Goal: Transaction & Acquisition: Purchase product/service

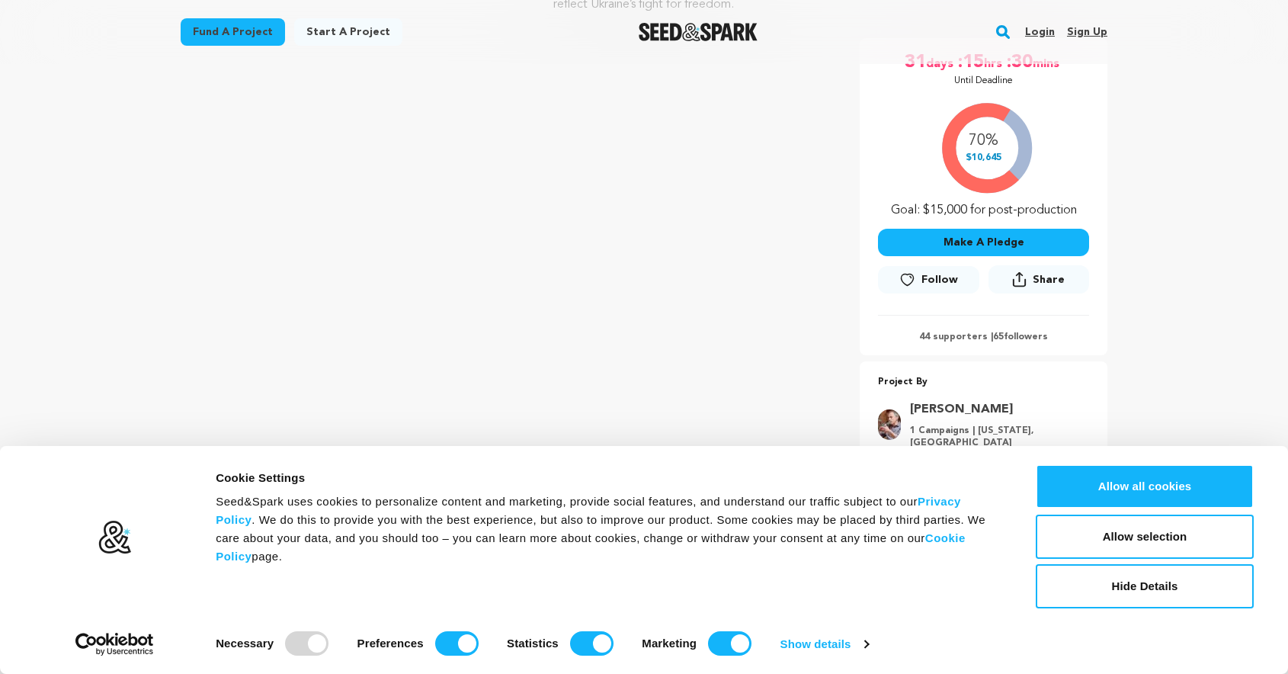
scroll to position [276, 0]
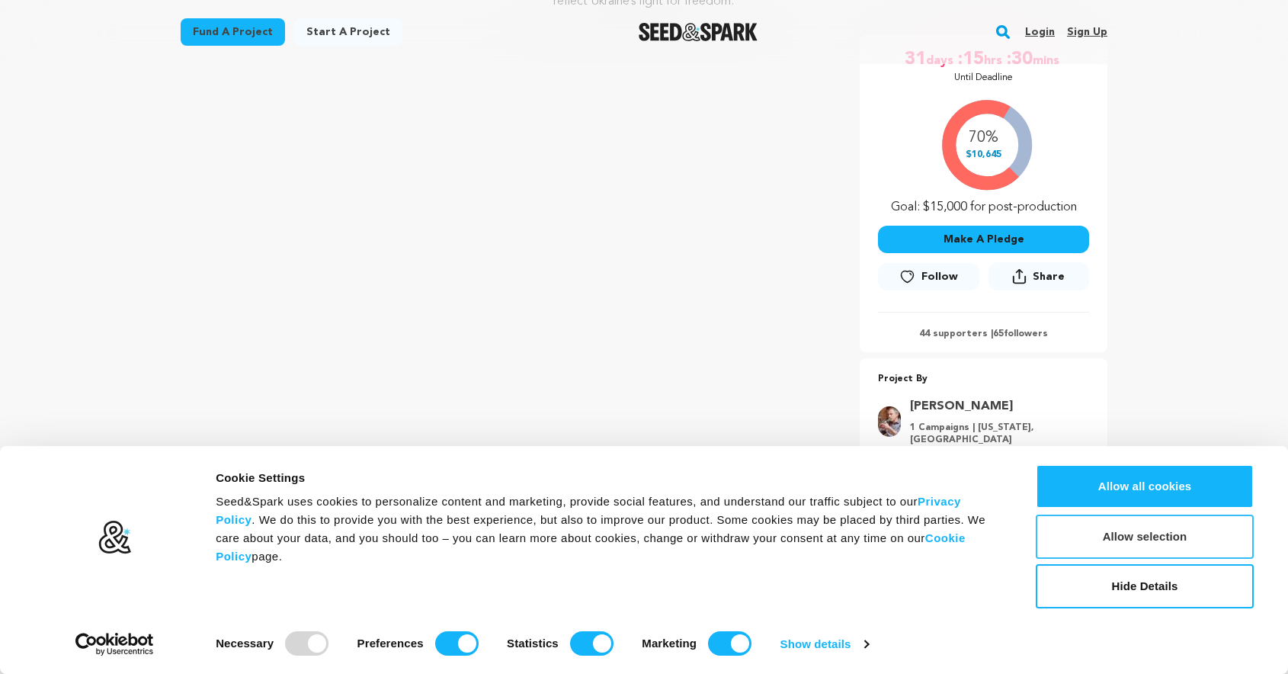
click at [1125, 538] on button "Allow selection" at bounding box center [1144, 536] width 218 height 44
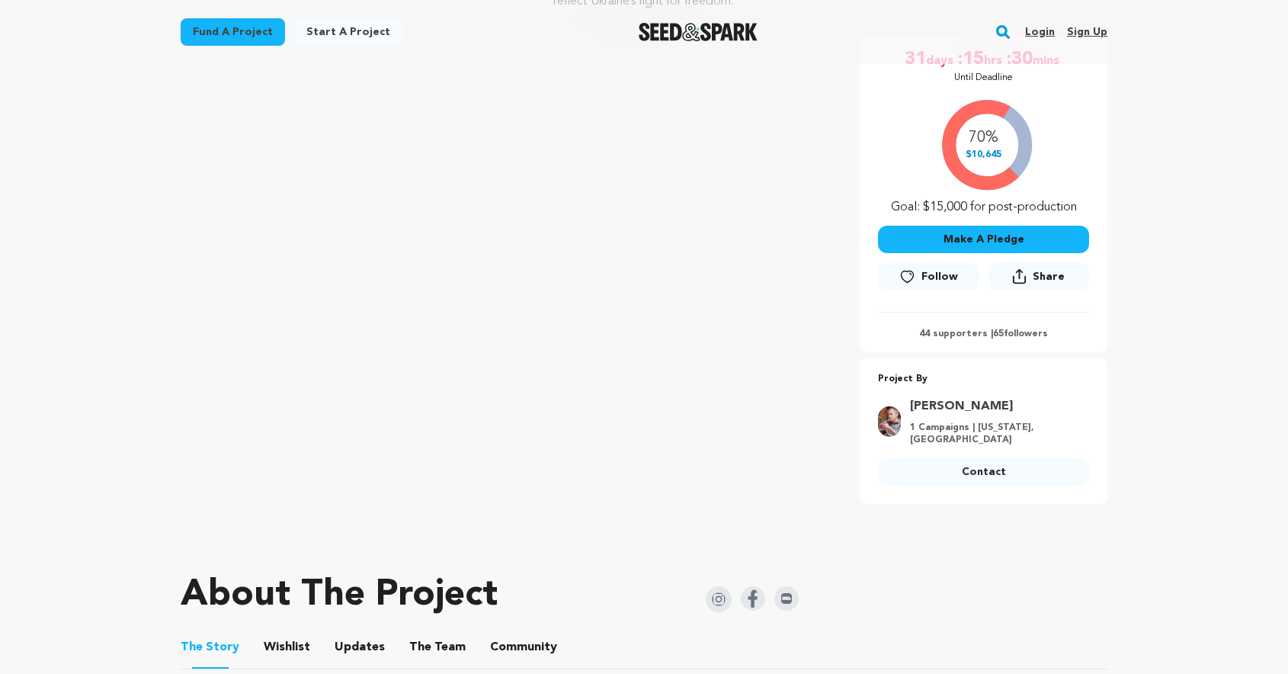
click at [1003, 244] on button "Make A Pledge" at bounding box center [983, 239] width 211 height 27
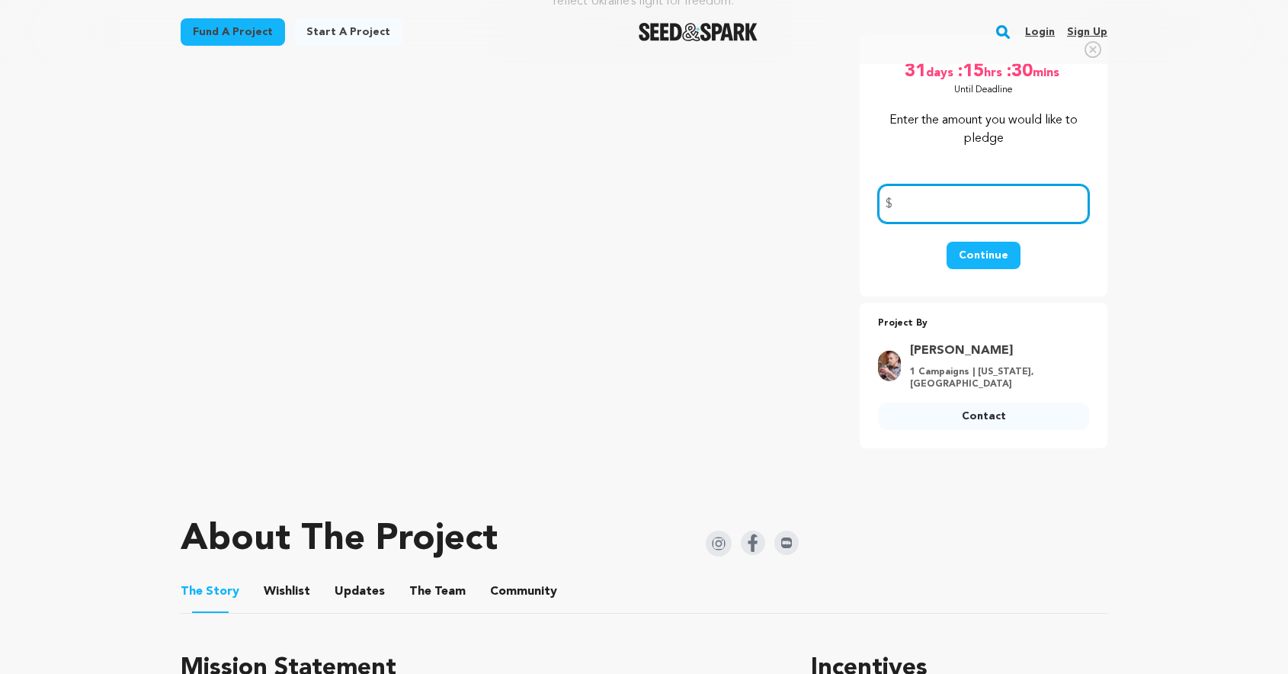
click at [1016, 197] on input "number" at bounding box center [983, 203] width 211 height 39
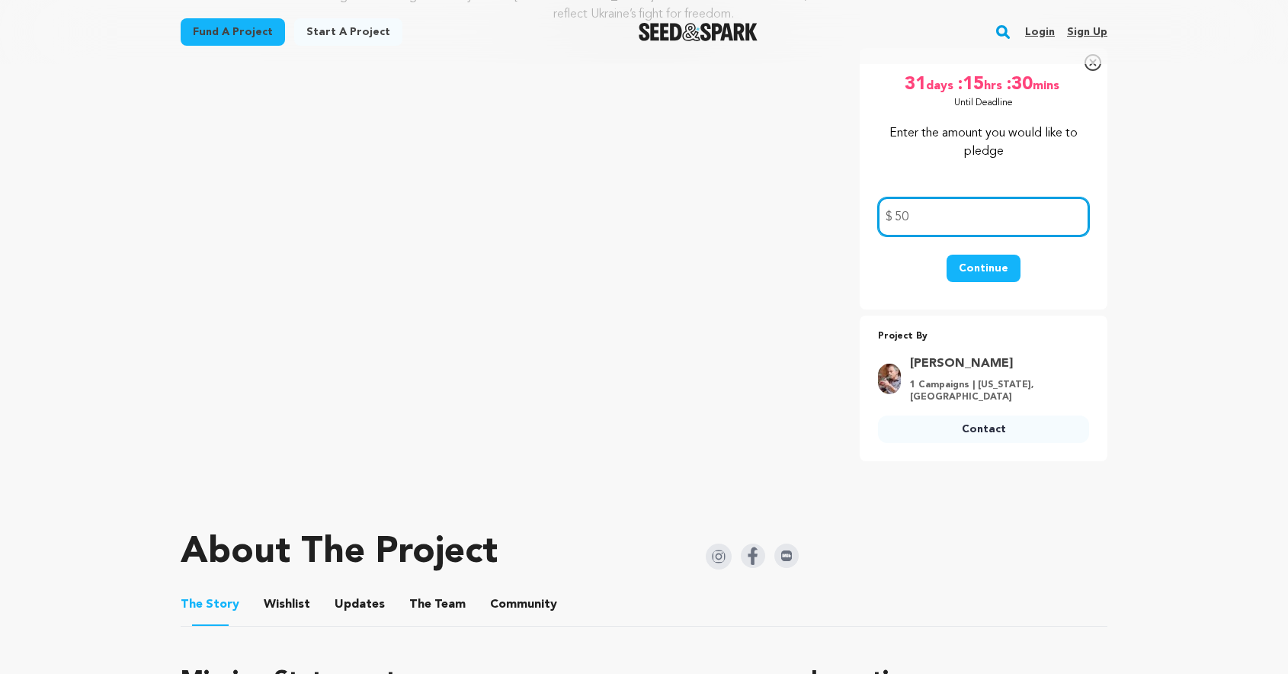
scroll to position [267, 0]
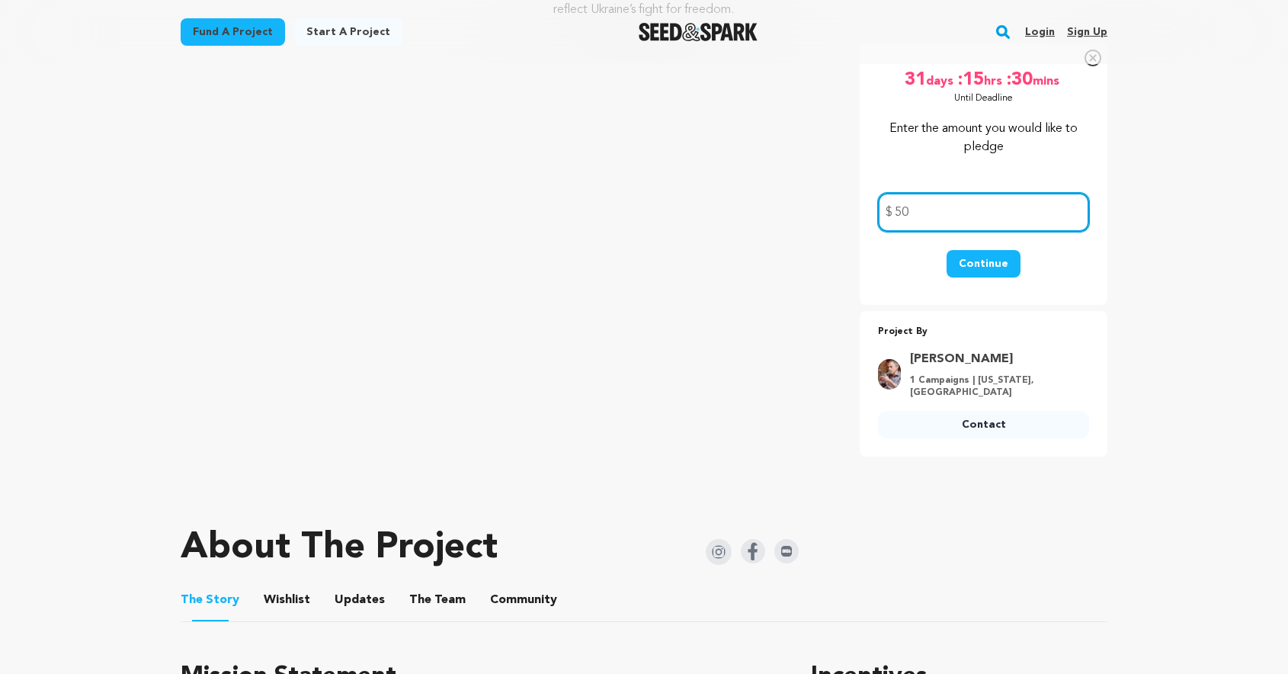
type input "50"
click at [985, 266] on button "Continue" at bounding box center [983, 263] width 74 height 27
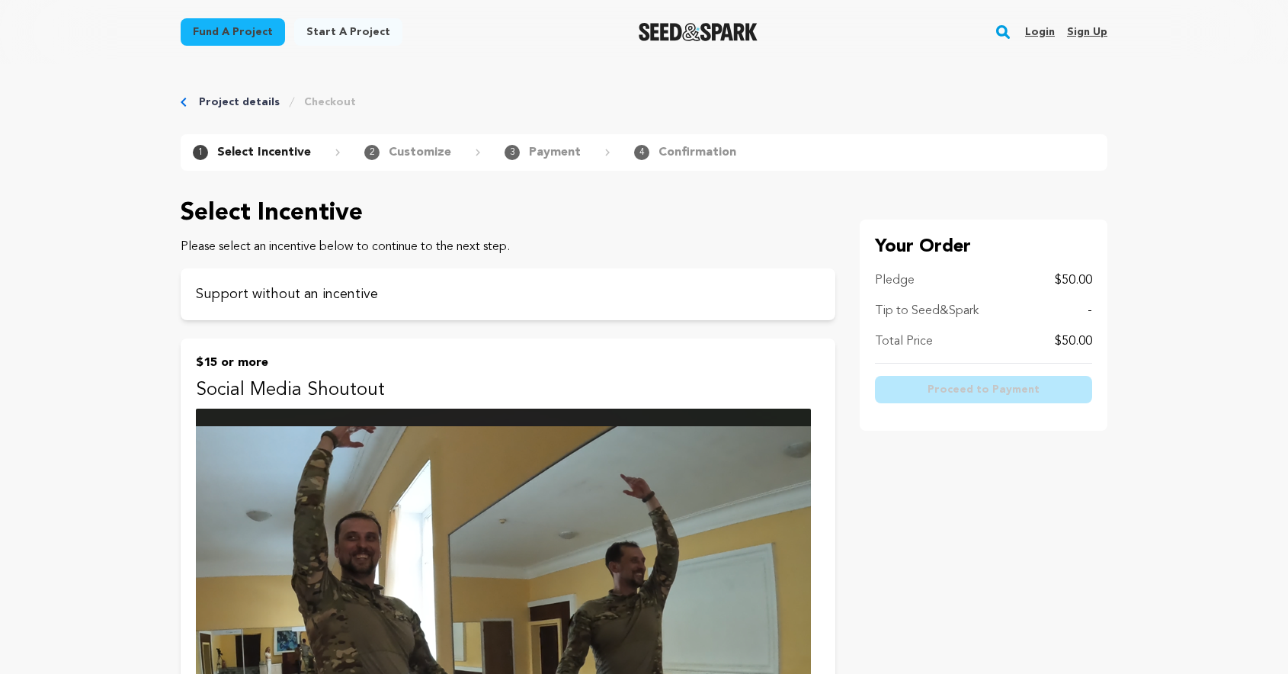
click at [335, 149] on icon at bounding box center [337, 153] width 5 height 8
click at [244, 155] on p "Select Incentive" at bounding box center [264, 152] width 94 height 18
click at [305, 305] on div "Support without an incentive" at bounding box center [508, 294] width 655 height 52
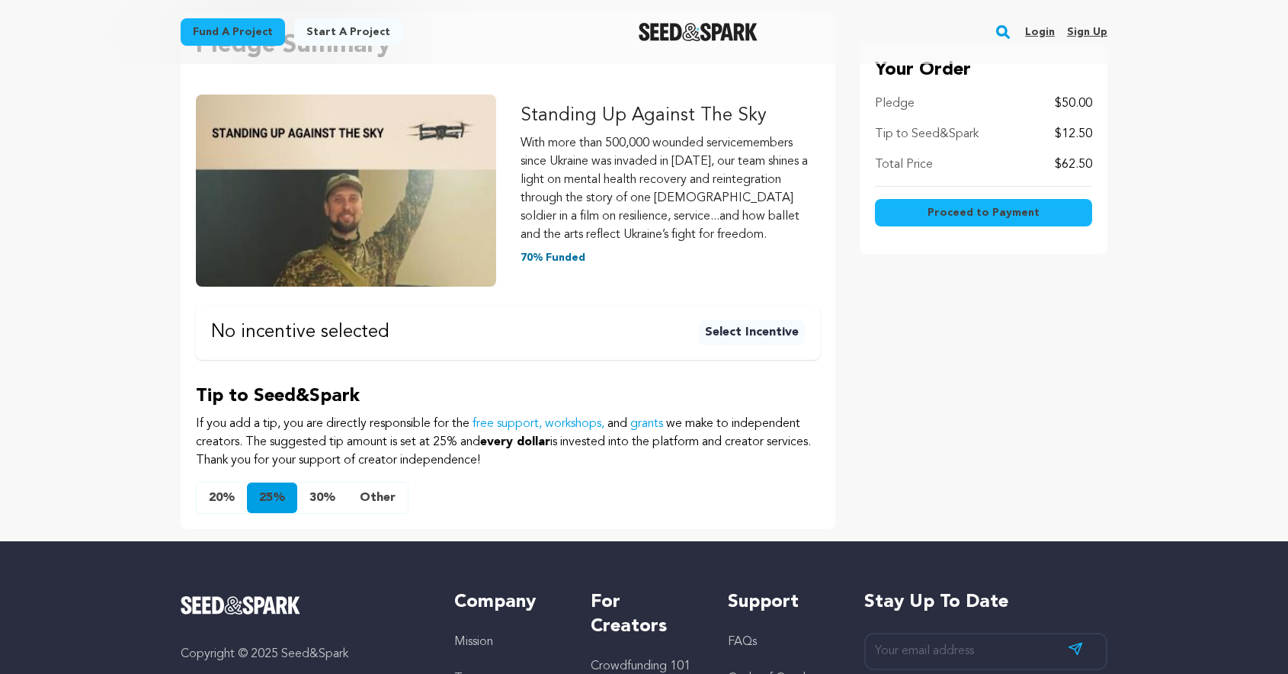
scroll to position [212, 0]
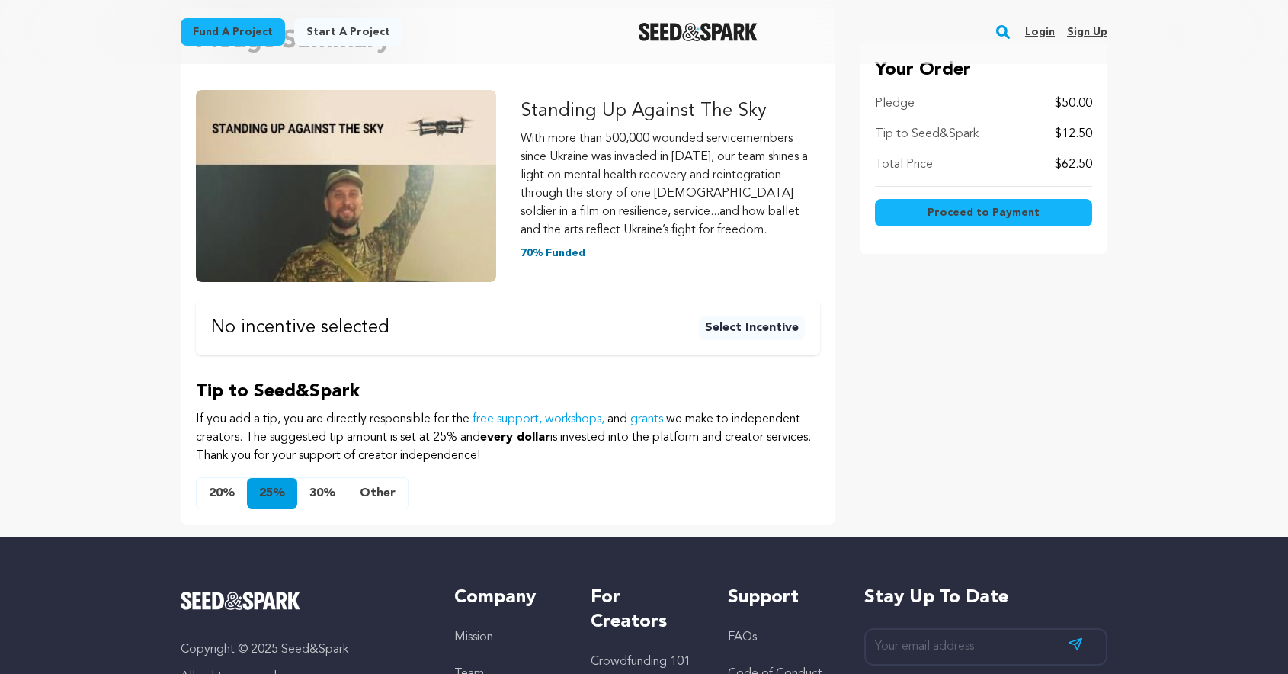
click at [744, 328] on button "Select Incentive" at bounding box center [752, 327] width 106 height 24
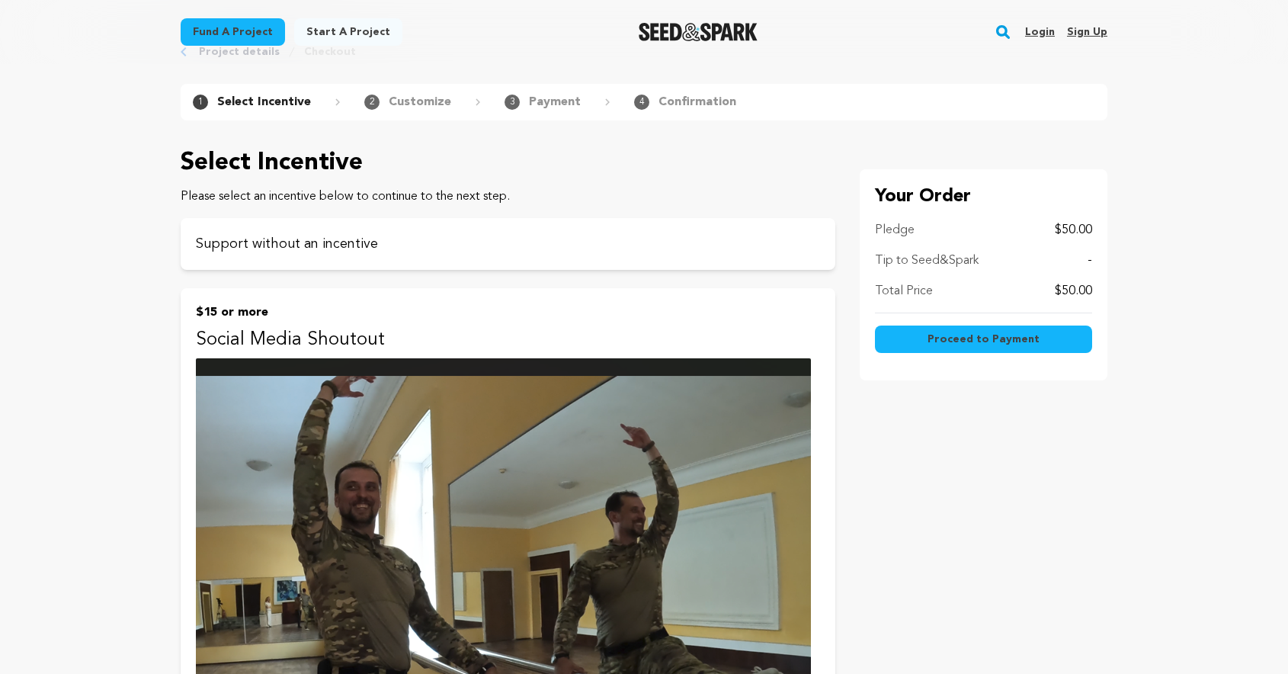
scroll to position [44, 0]
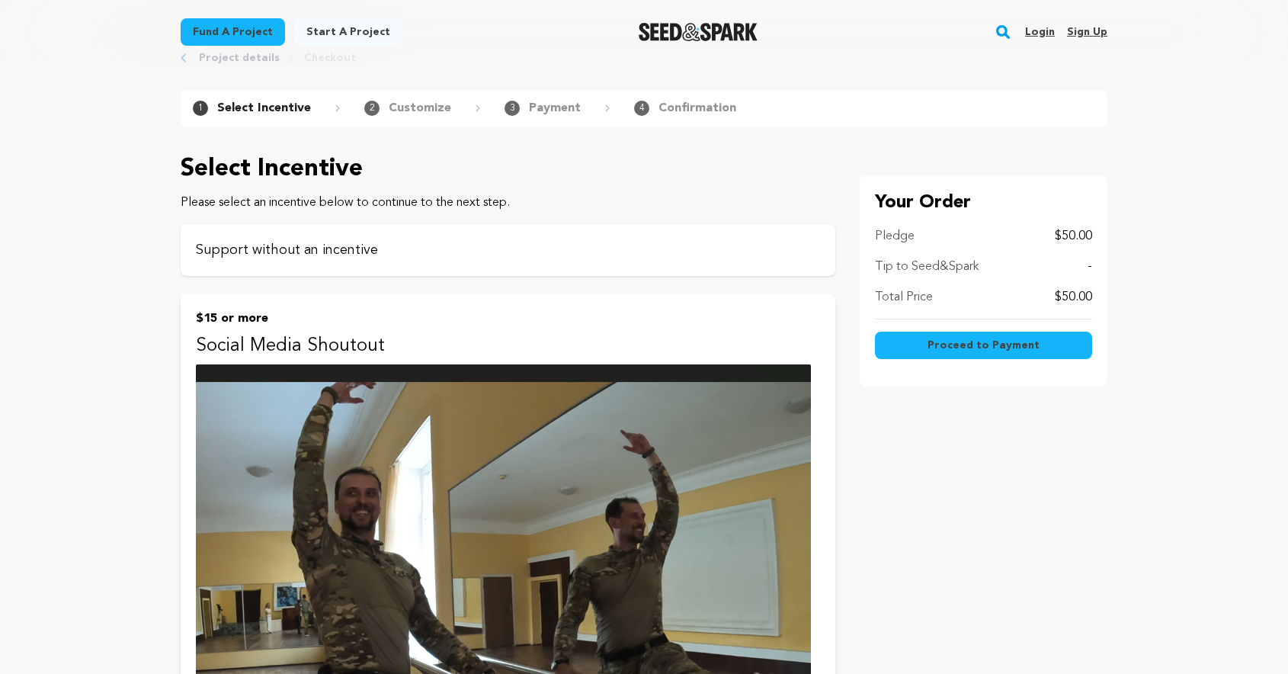
click at [216, 249] on p "Support without an incentive" at bounding box center [508, 249] width 624 height 21
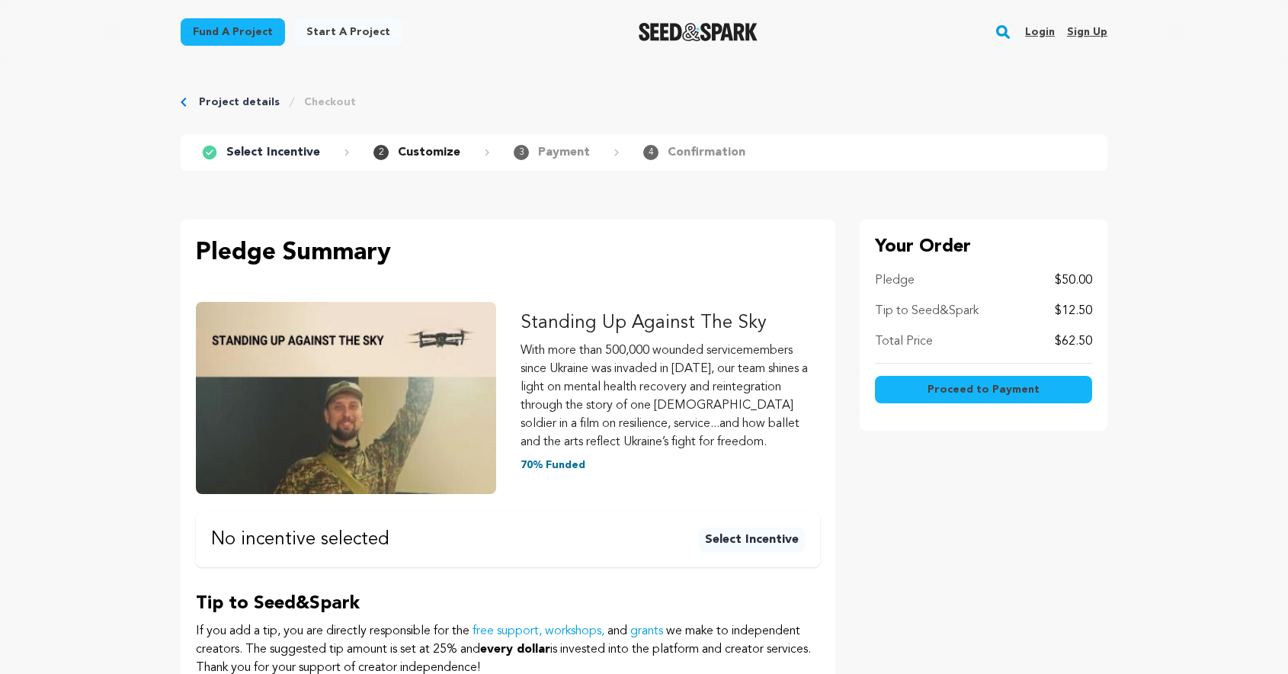
click at [949, 390] on span "Proceed to Payment" at bounding box center [983, 389] width 112 height 15
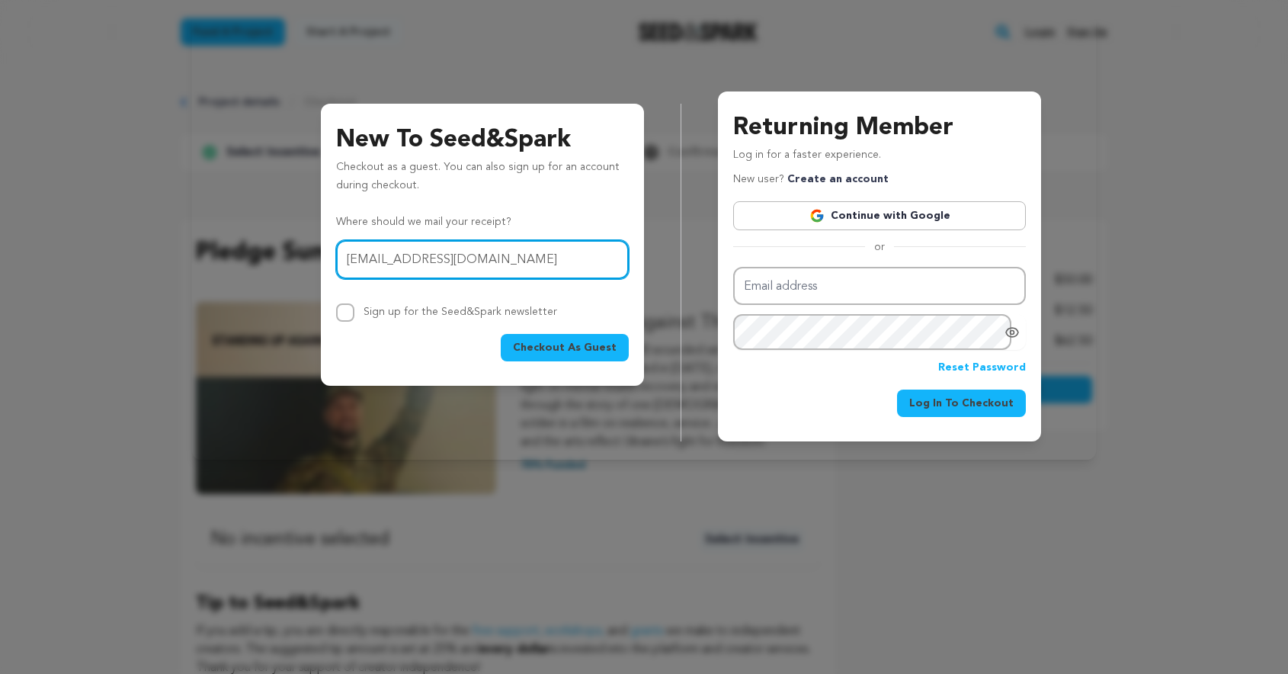
type input "Cgoldsmith251@gmail.com"
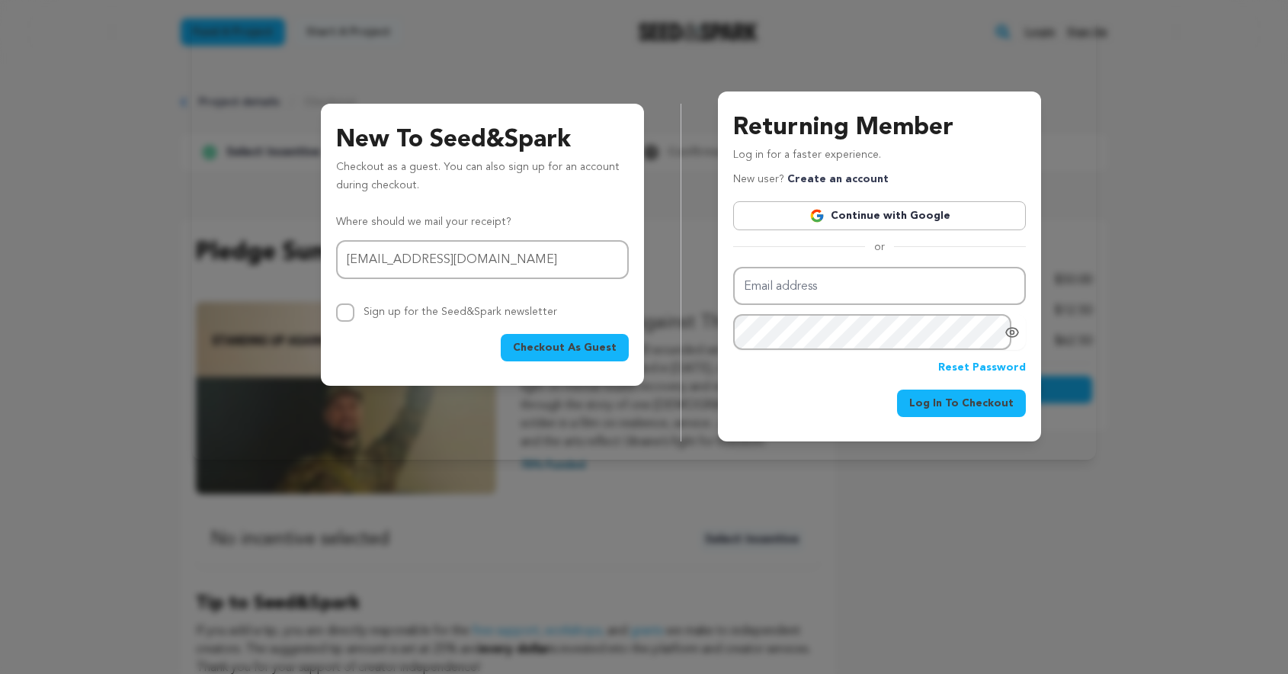
click at [530, 348] on span "Checkout As Guest" at bounding box center [565, 347] width 104 height 15
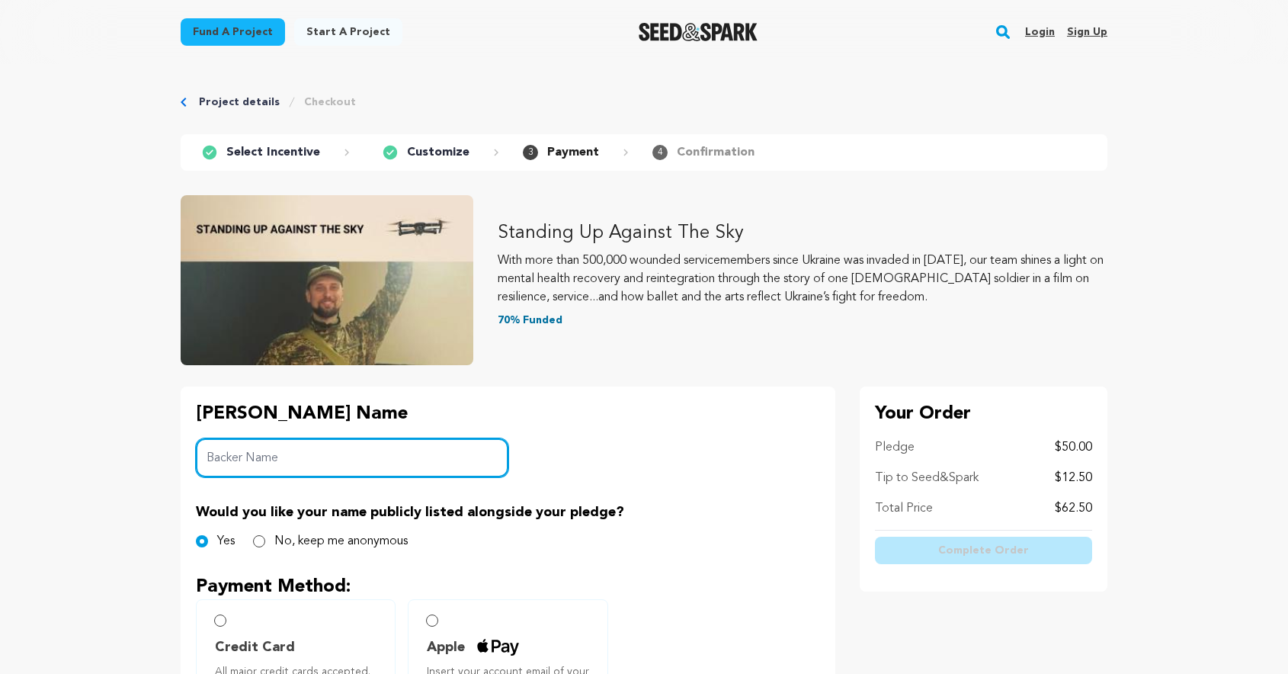
click at [463, 443] on input "Backer Name" at bounding box center [352, 457] width 312 height 39
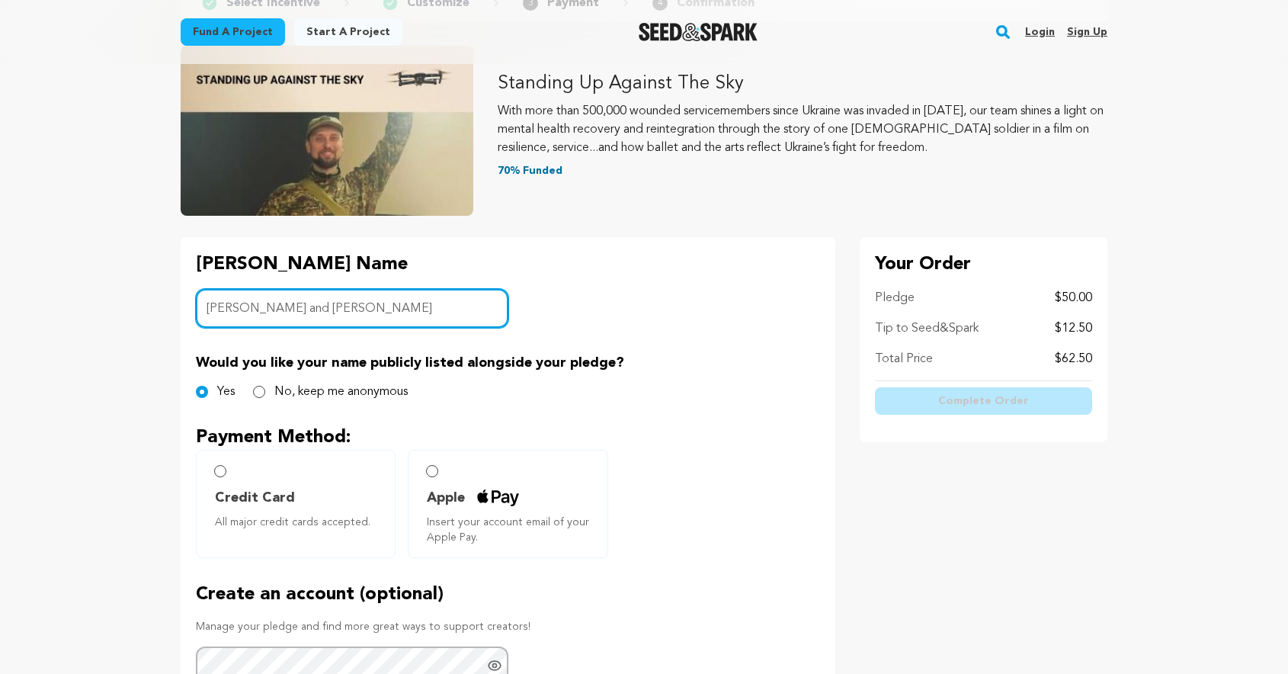
scroll to position [154, 0]
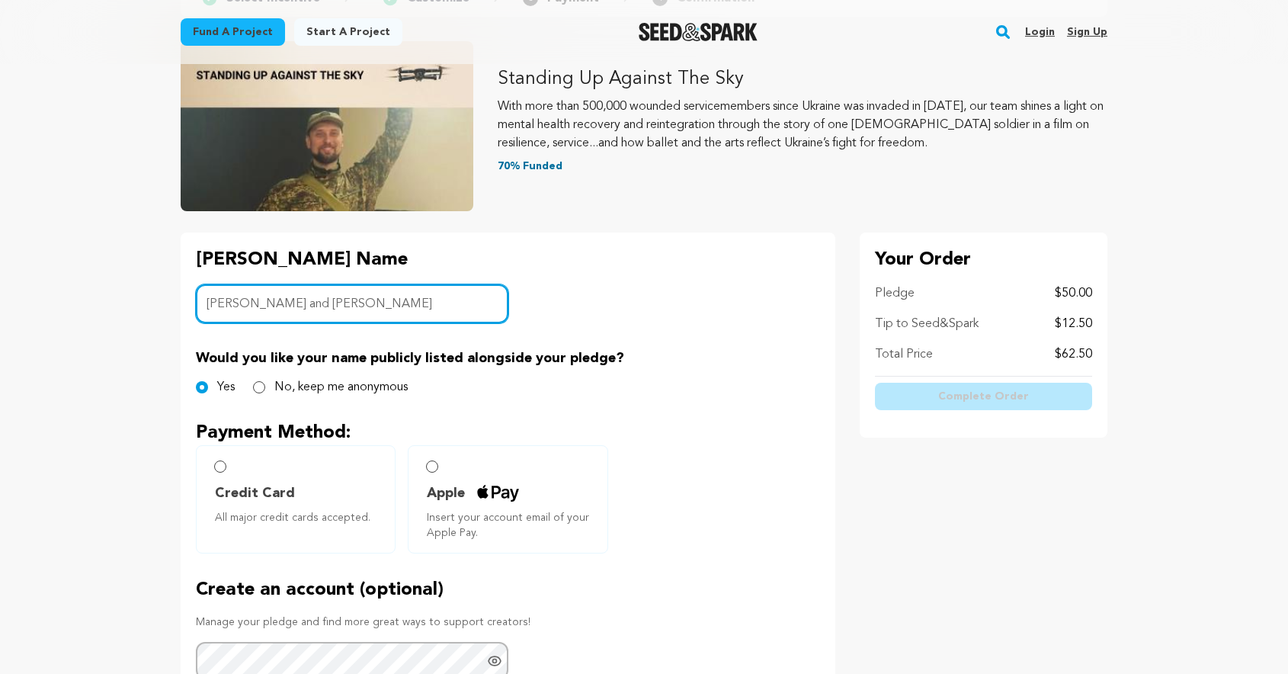
type input "Carol and Phil Goldsmith"
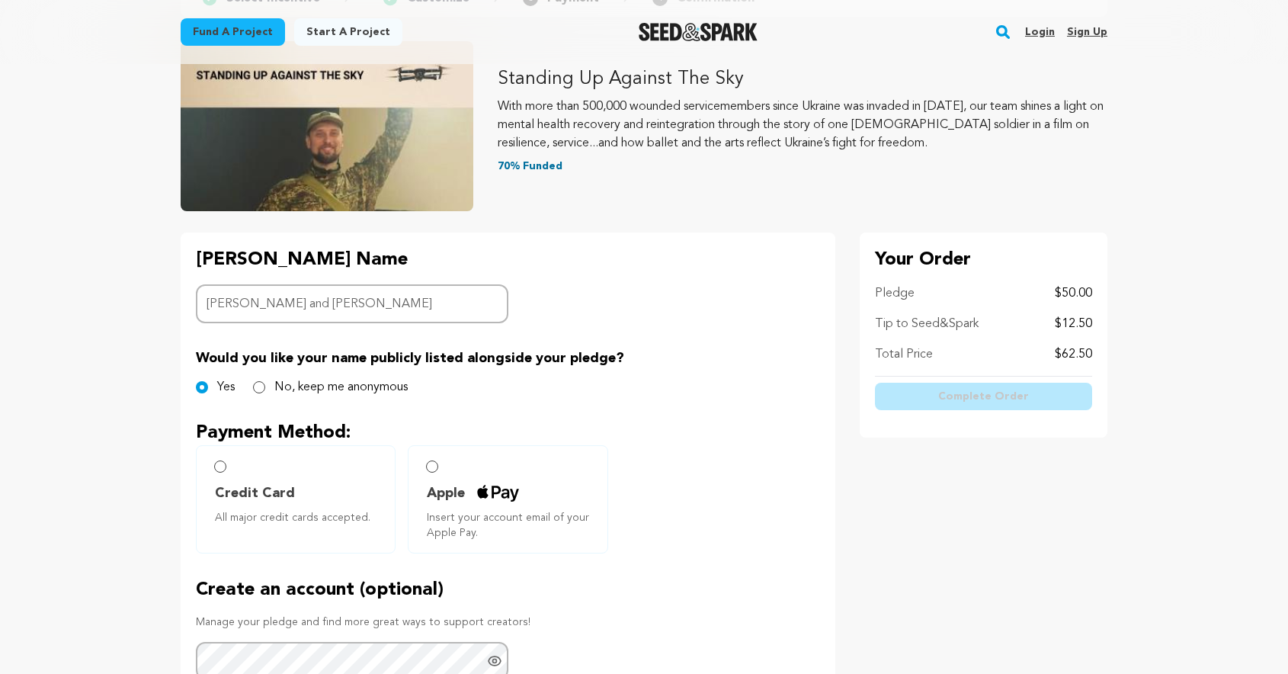
click at [432, 467] on input "Apple Insert your account email of your Apple Pay." at bounding box center [432, 466] width 12 height 12
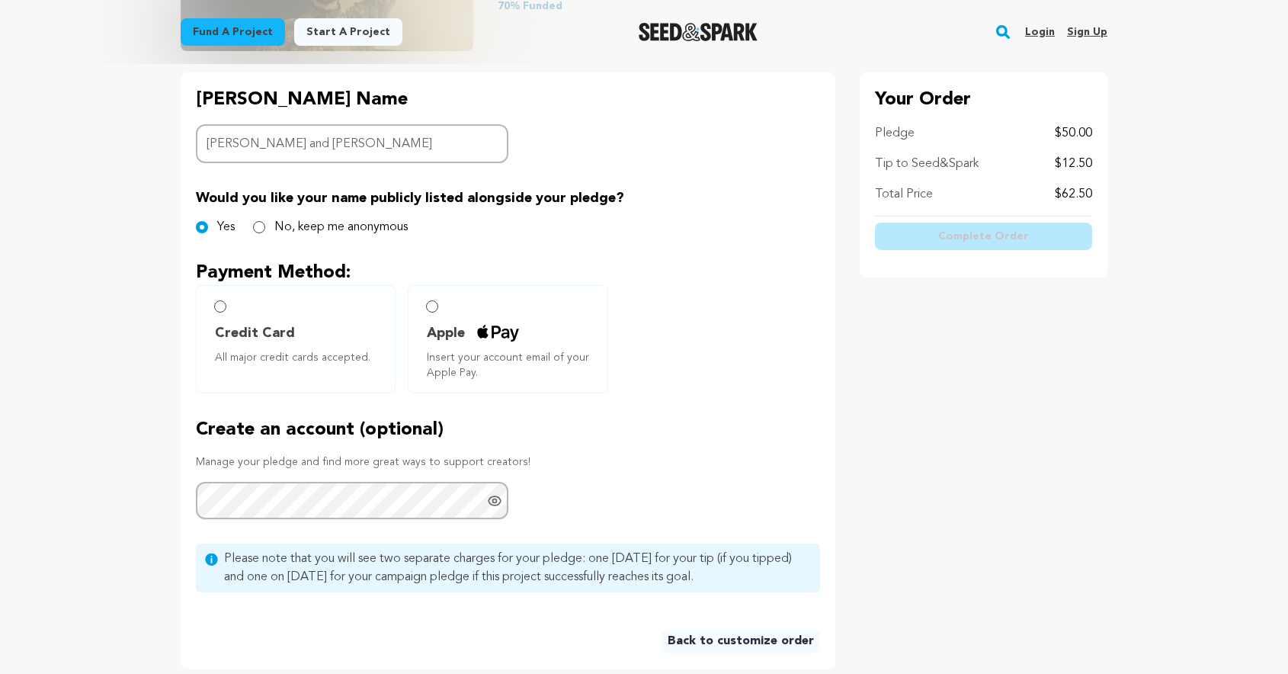
scroll to position [315, 0]
click at [433, 306] on input "Apple Insert your account email of your Apple Pay." at bounding box center [432, 305] width 12 height 12
click at [216, 308] on input "Credit Card All major credit cards accepted." at bounding box center [220, 305] width 12 height 12
radio input "false"
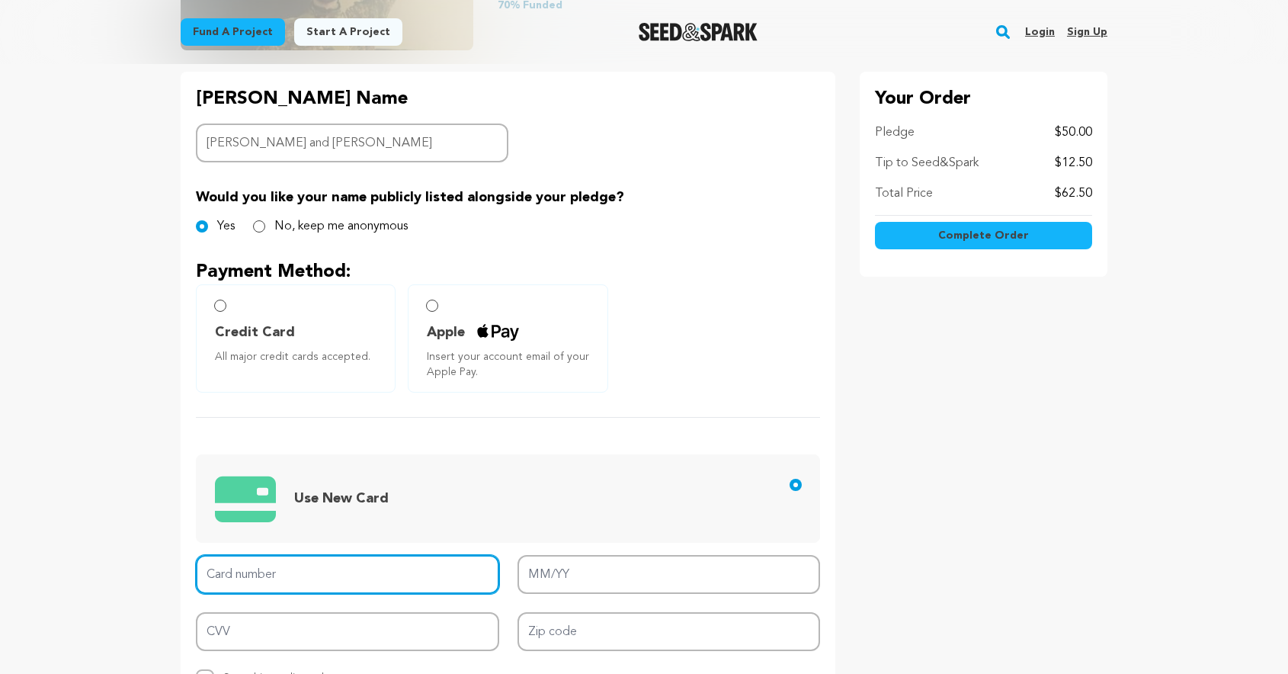
click at [229, 571] on input "Card number" at bounding box center [347, 574] width 303 height 39
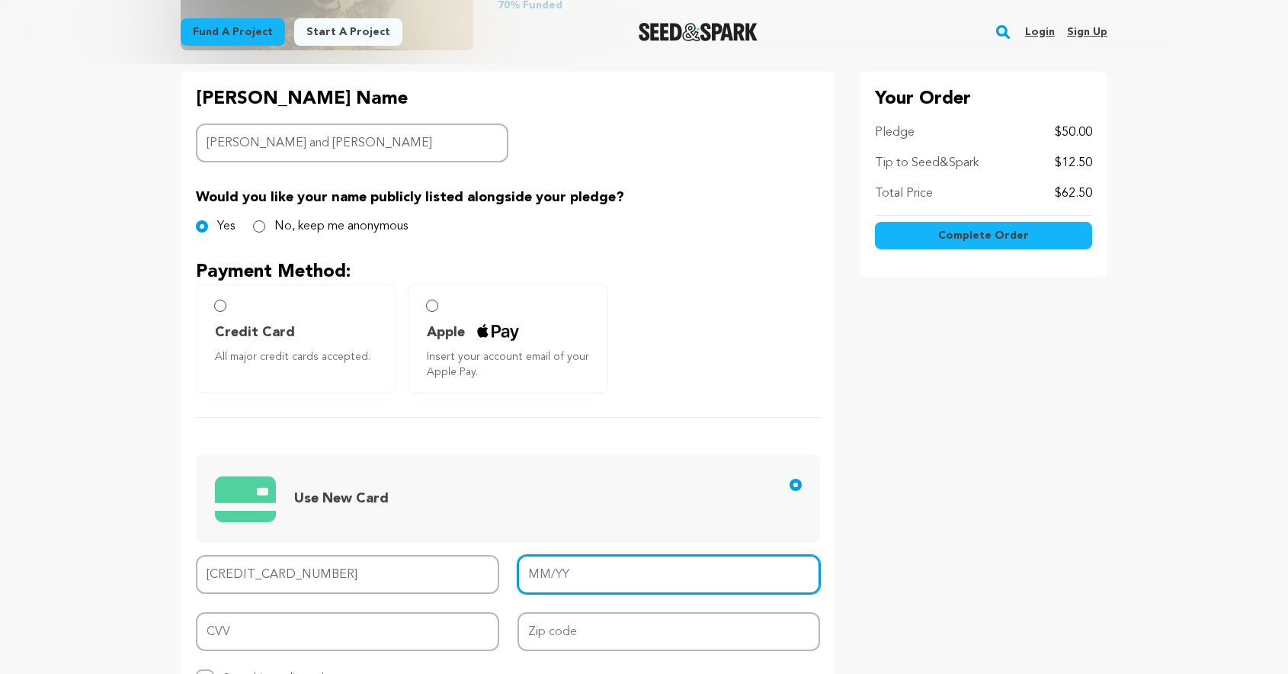
type input "4388 5761 9732 8720"
type input "03/30"
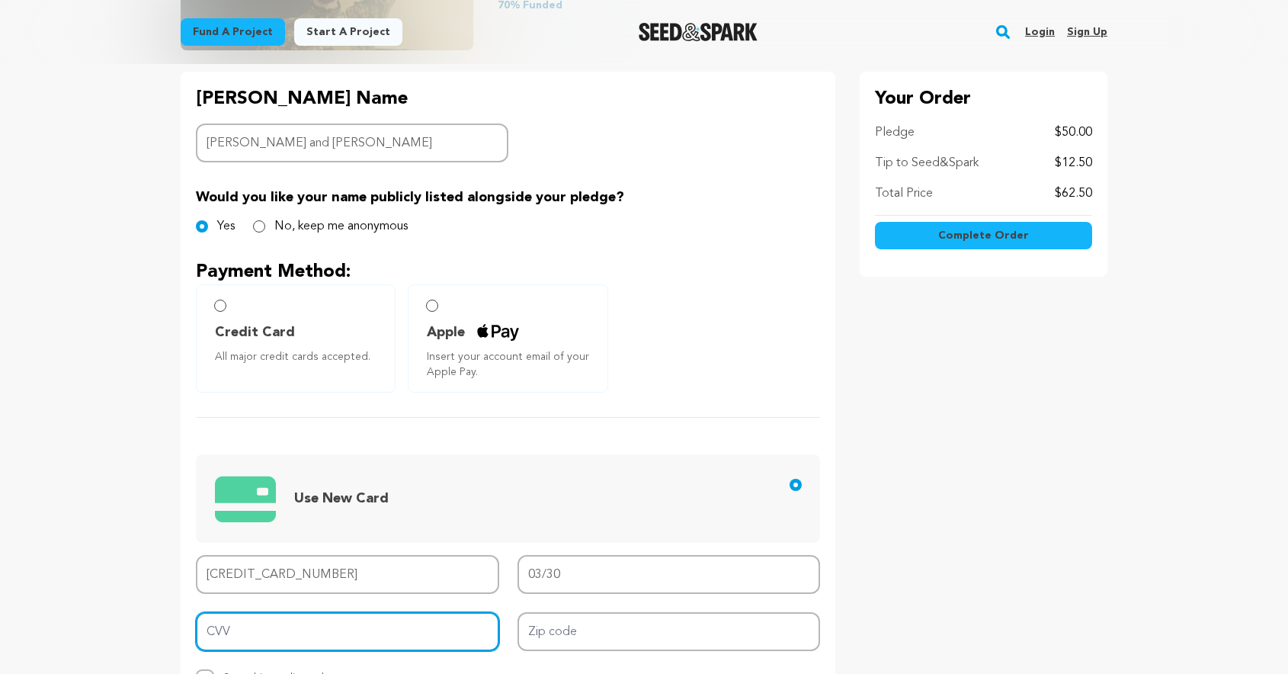
type input "389"
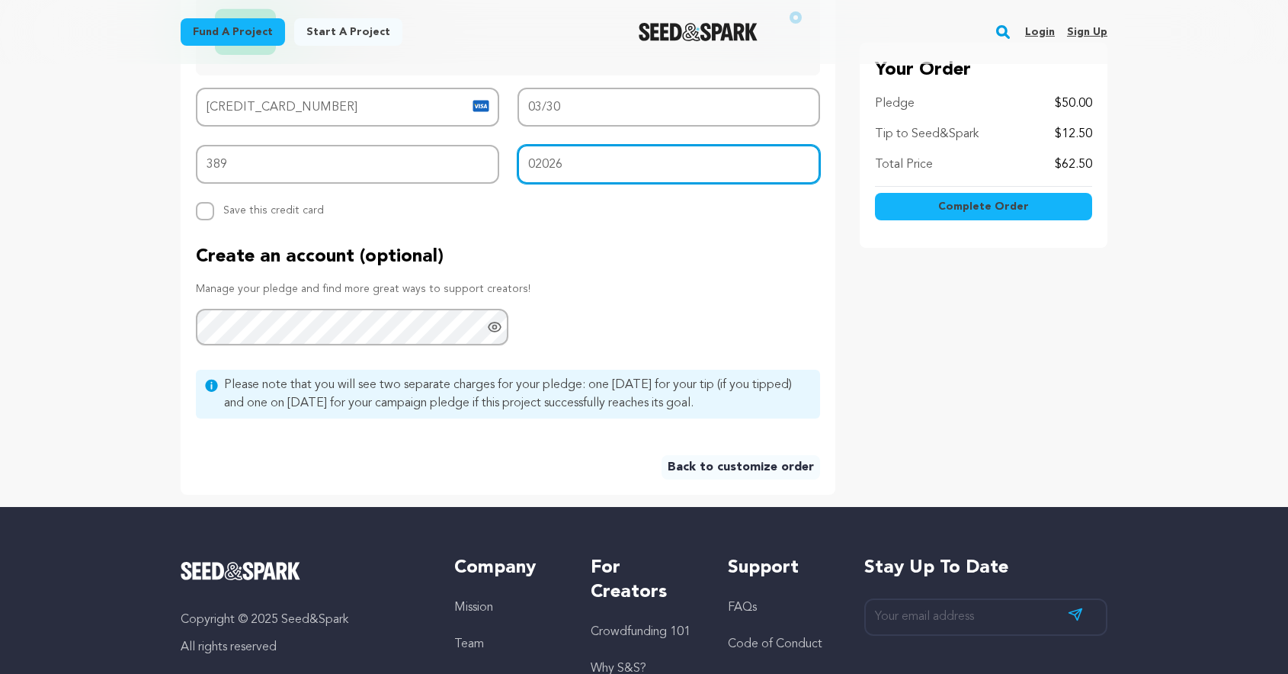
scroll to position [783, 0]
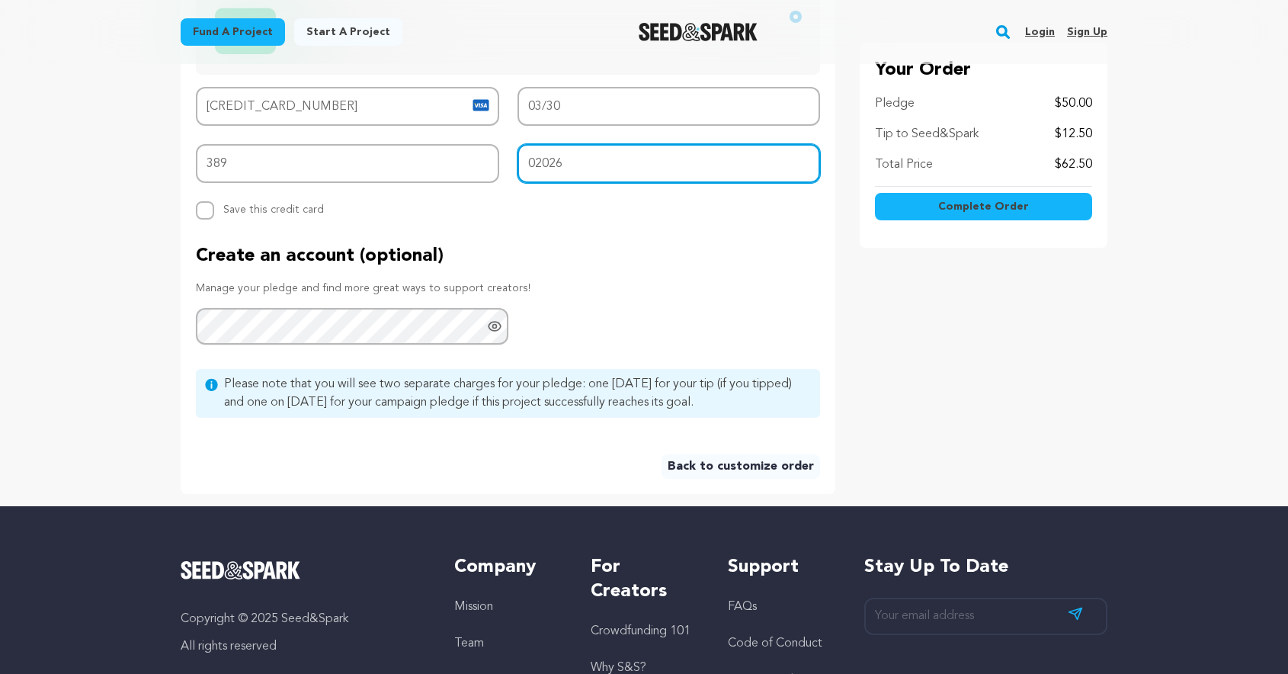
type input "02026"
click at [962, 201] on span "Complete Order" at bounding box center [983, 206] width 91 height 15
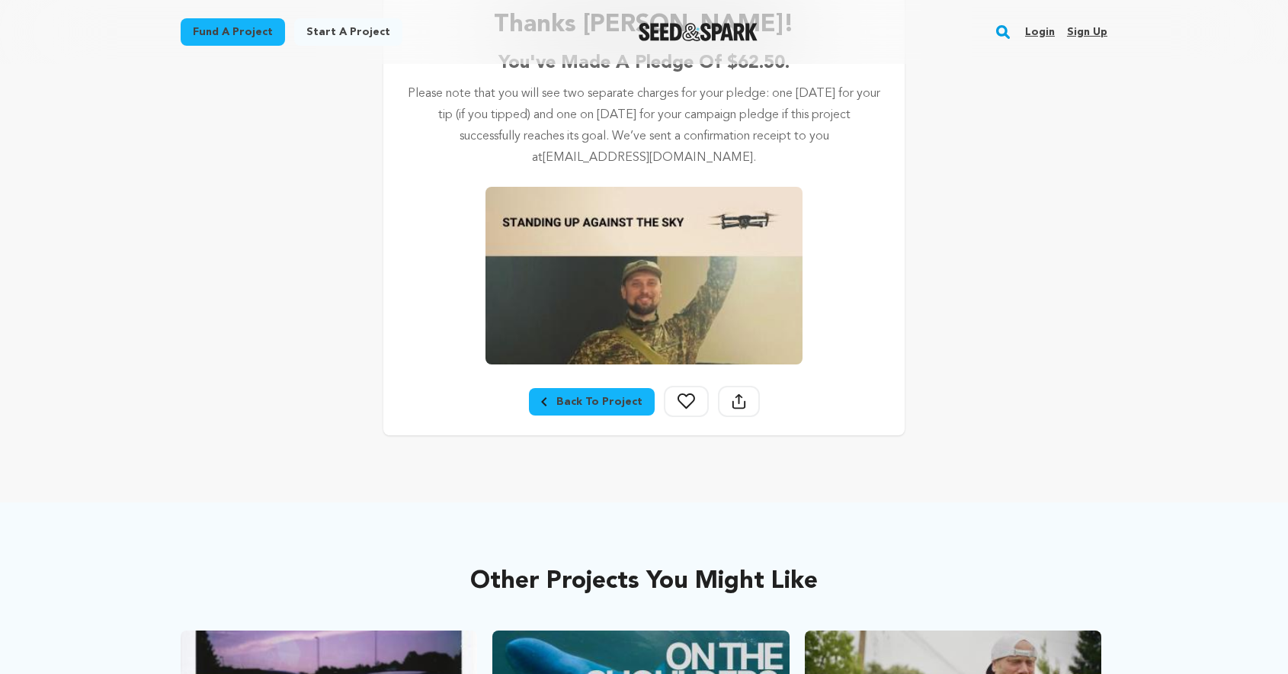
scroll to position [296, 0]
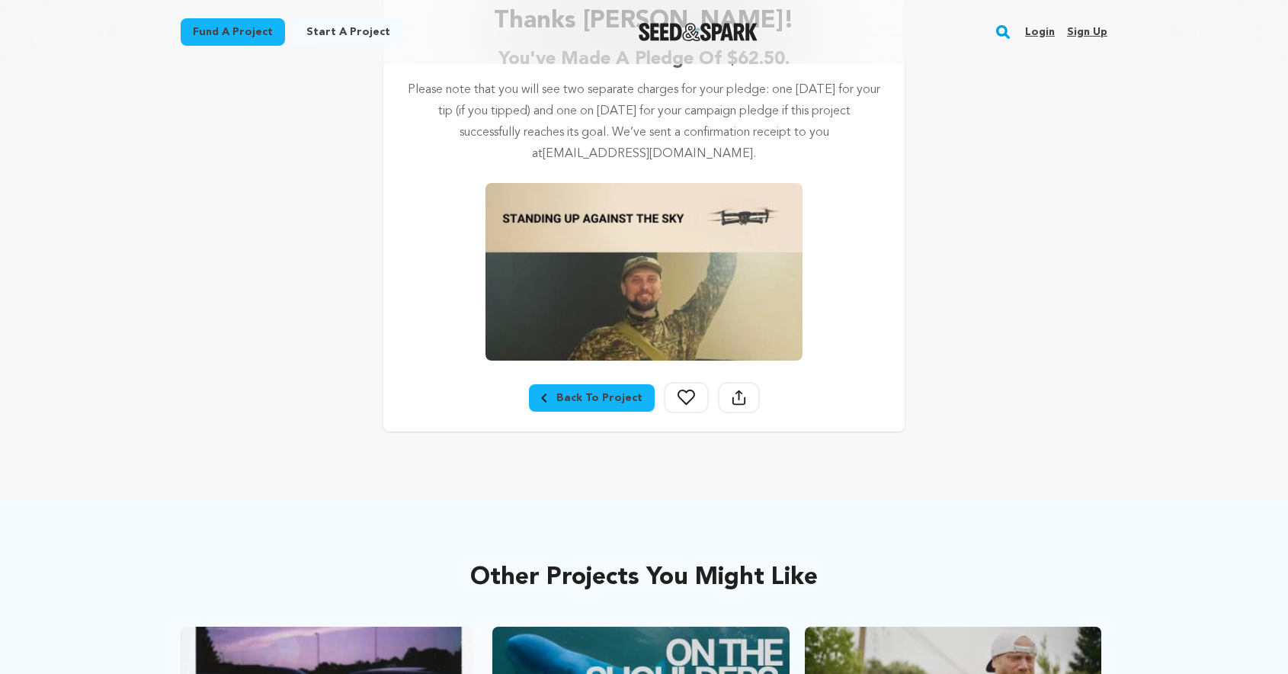
click at [564, 401] on div "Back To Project" at bounding box center [591, 397] width 101 height 15
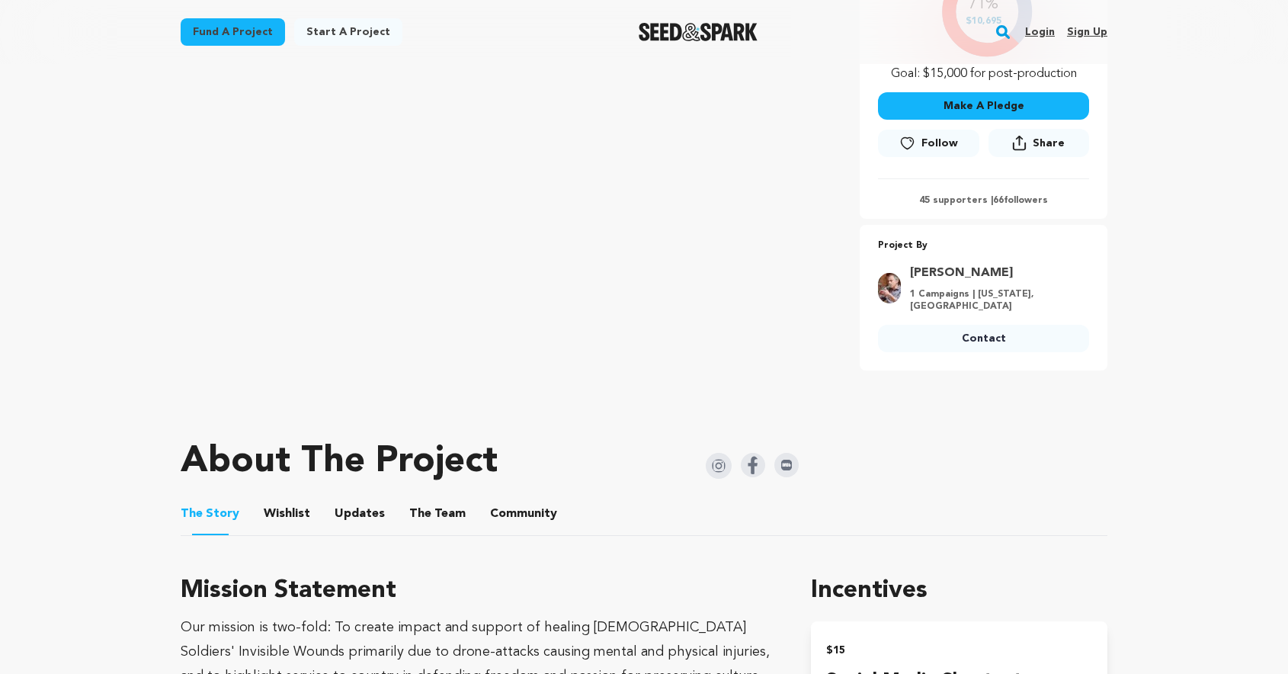
scroll to position [413, 0]
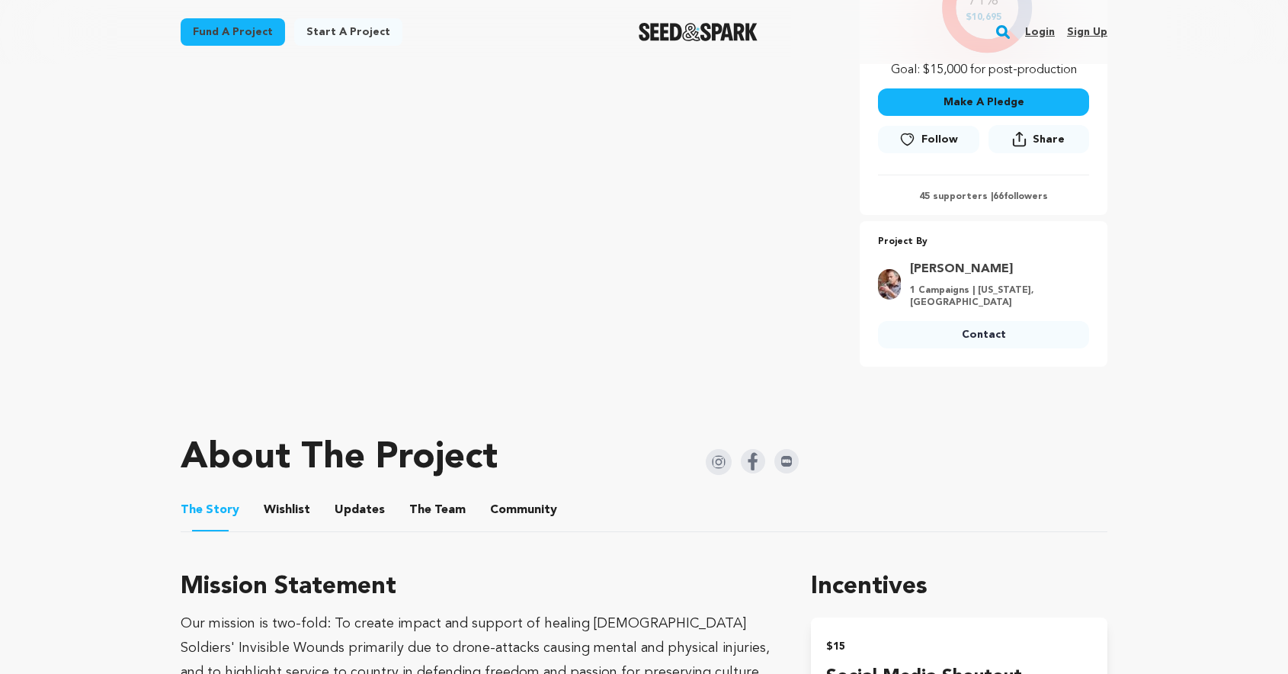
click at [354, 501] on button "Updates" at bounding box center [359, 513] width 37 height 37
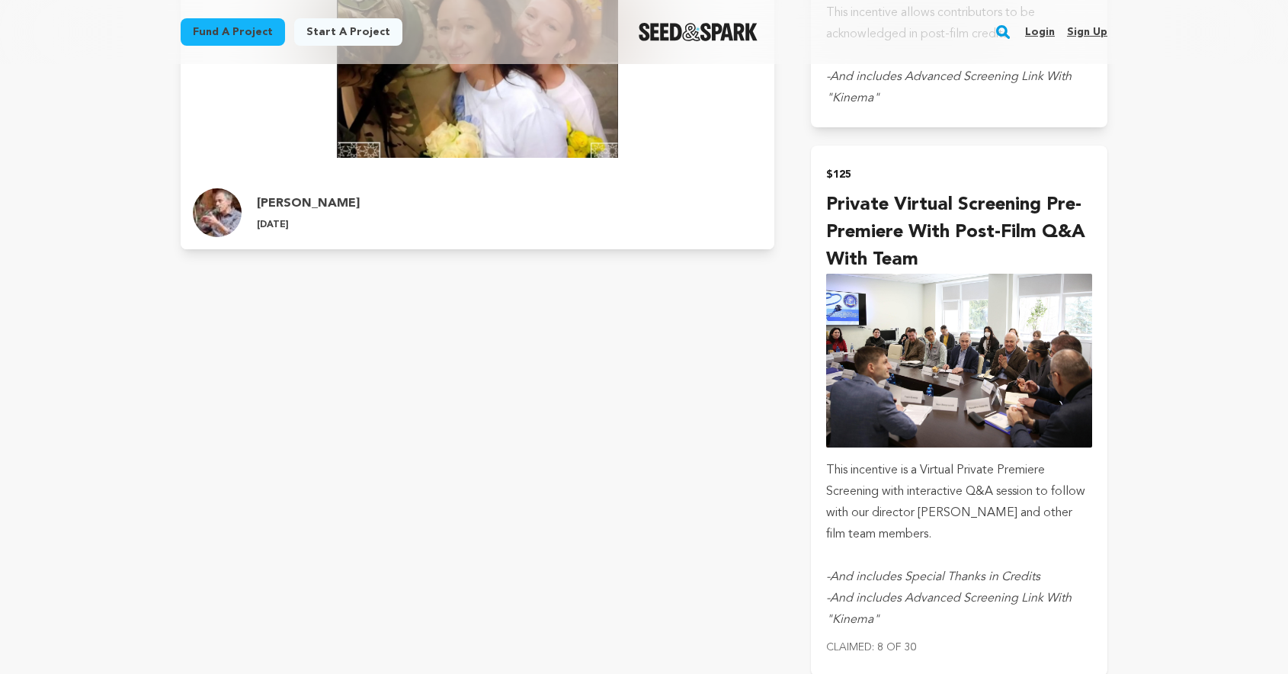
scroll to position [2131, 0]
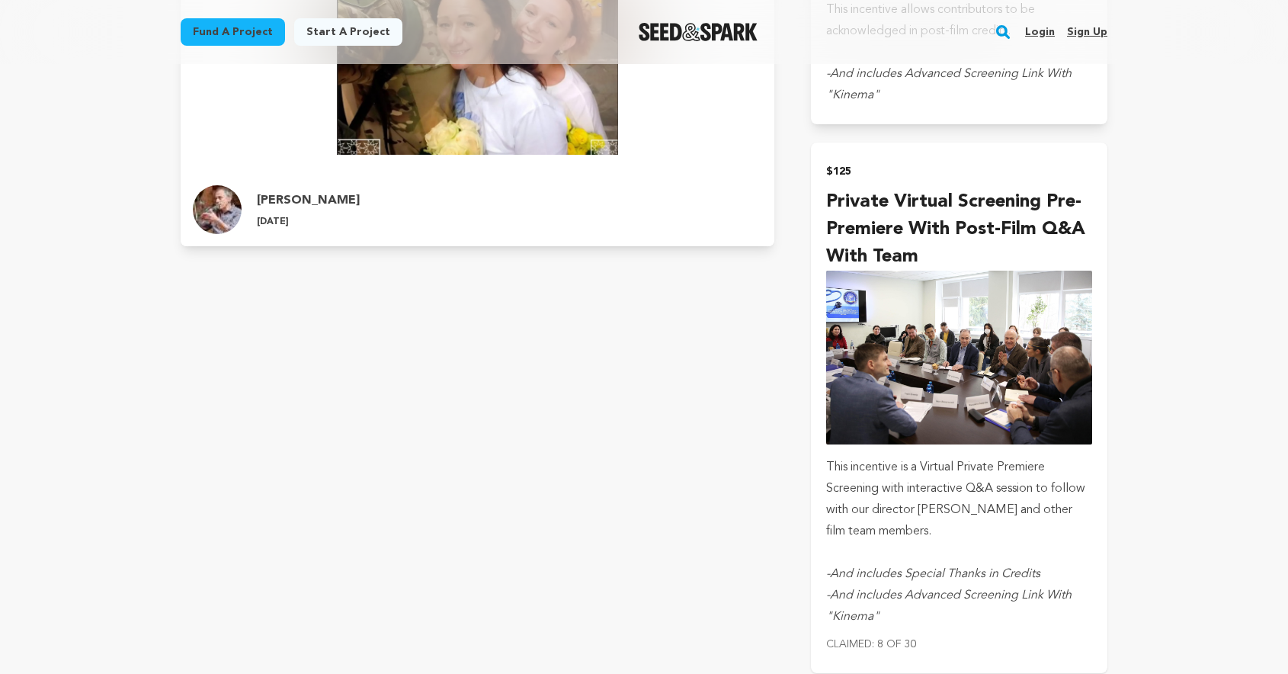
click at [890, 360] on img "submit" at bounding box center [959, 357] width 266 height 174
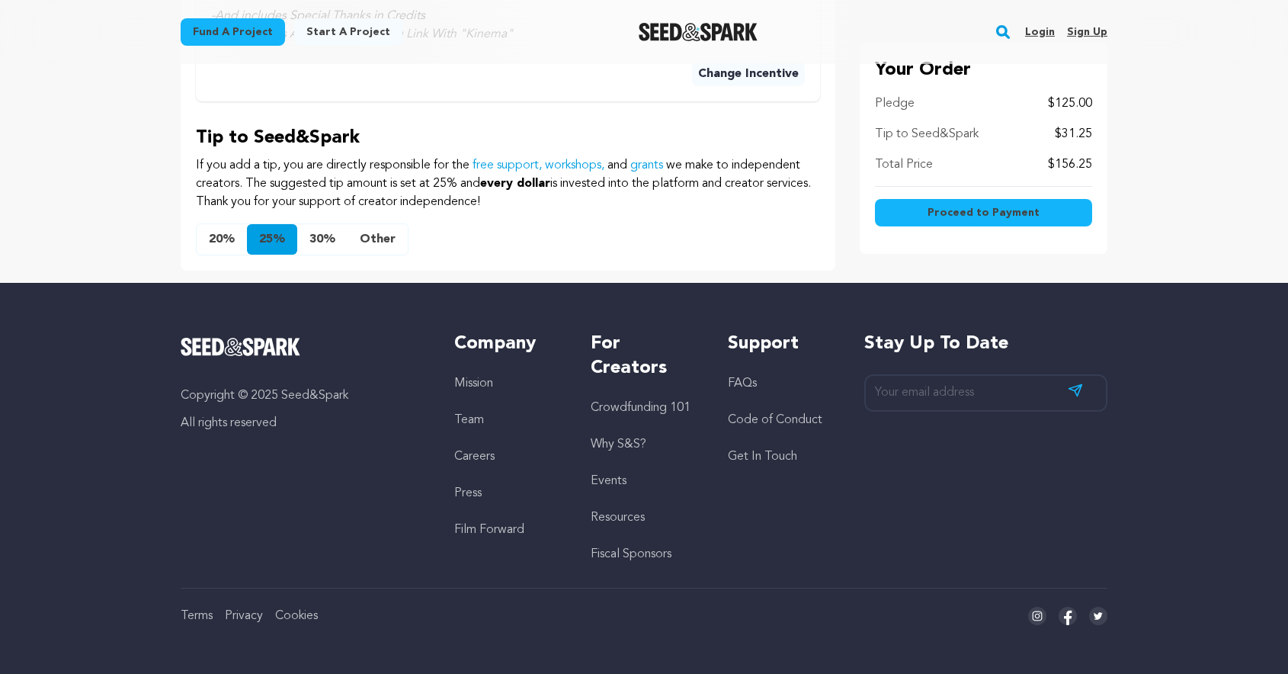
scroll to position [1024, 0]
